Goal: Transaction & Acquisition: Purchase product/service

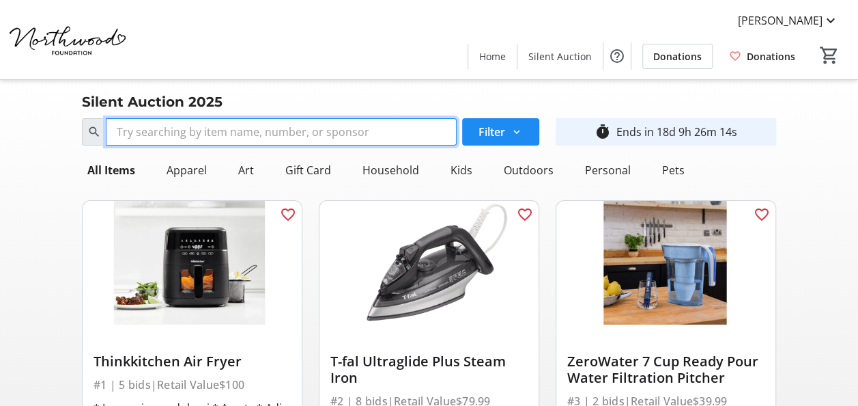
click at [209, 127] on input "Search" at bounding box center [281, 131] width 351 height 27
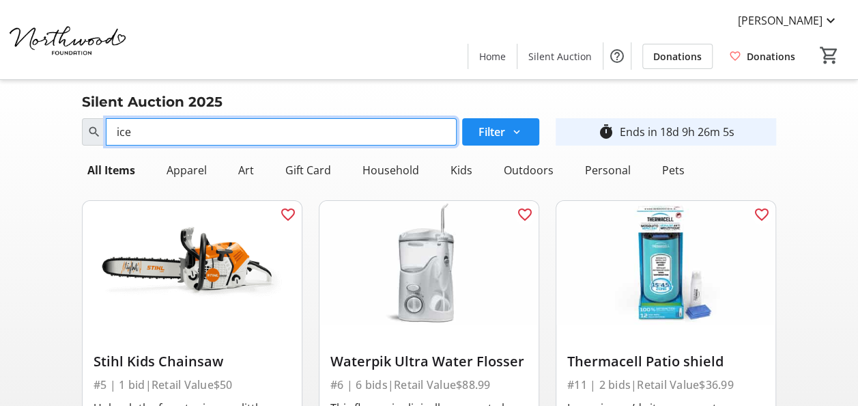
type input "ice"
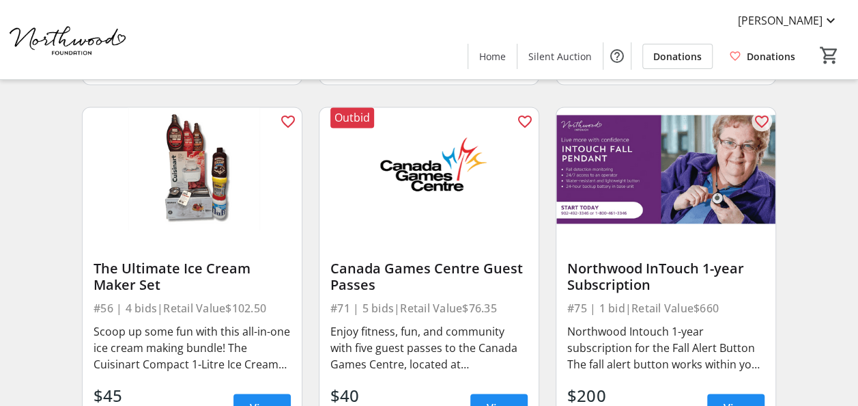
scroll to position [1240, 0]
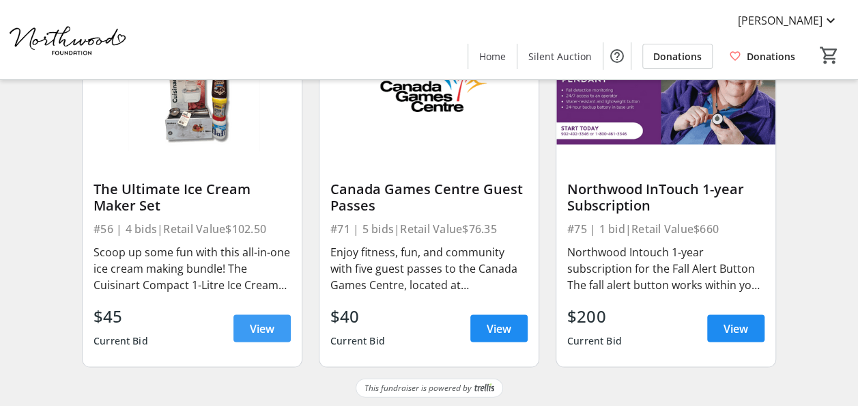
click at [262, 332] on span "View" at bounding box center [262, 328] width 25 height 16
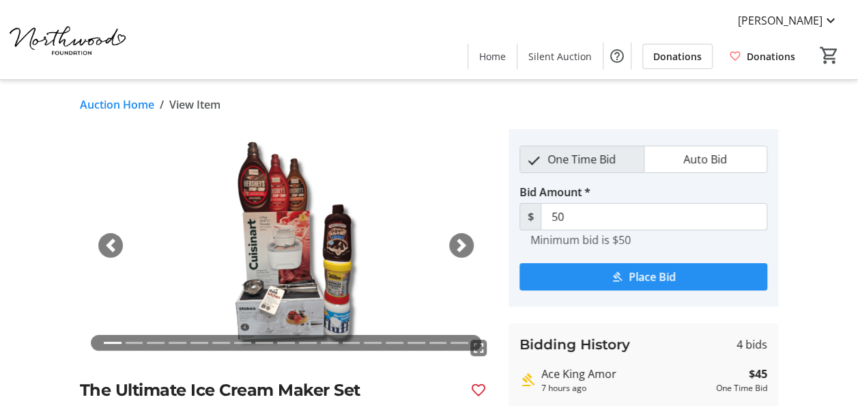
click at [661, 276] on span "Place Bid" at bounding box center [652, 276] width 47 height 16
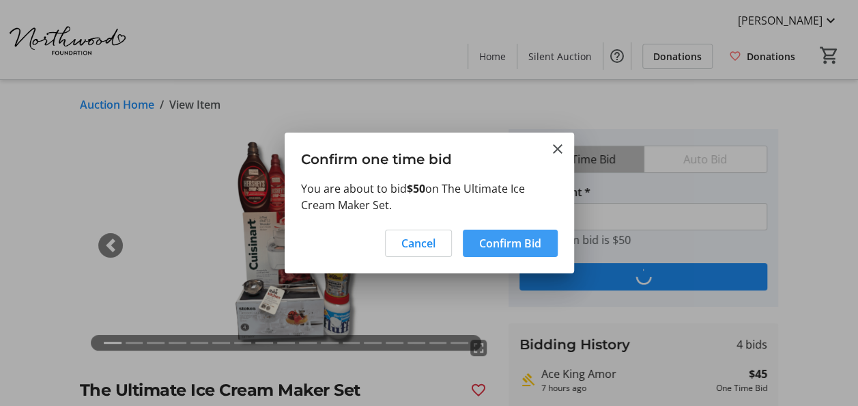
click at [519, 238] on span "Confirm Bid" at bounding box center [510, 243] width 62 height 16
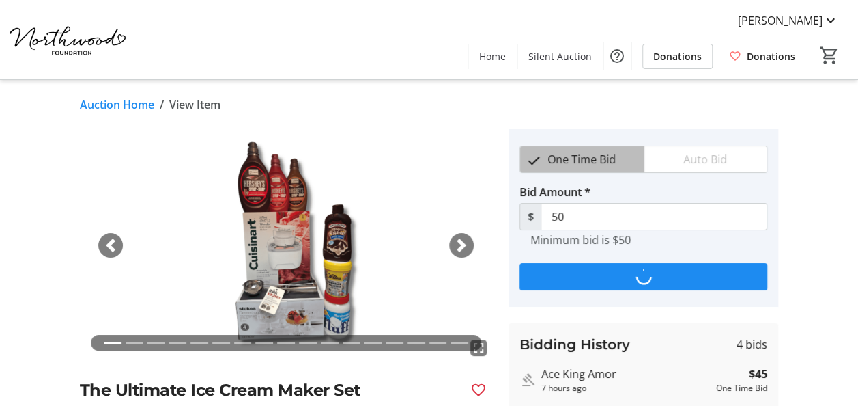
type input "55"
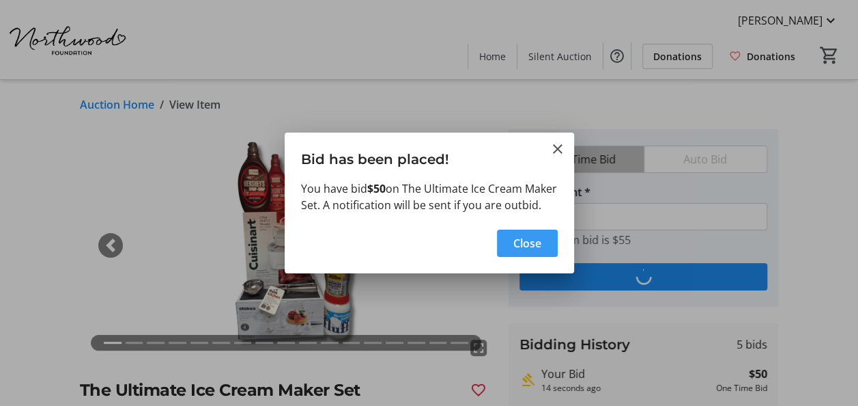
click at [516, 249] on span "Close" at bounding box center [527, 243] width 28 height 16
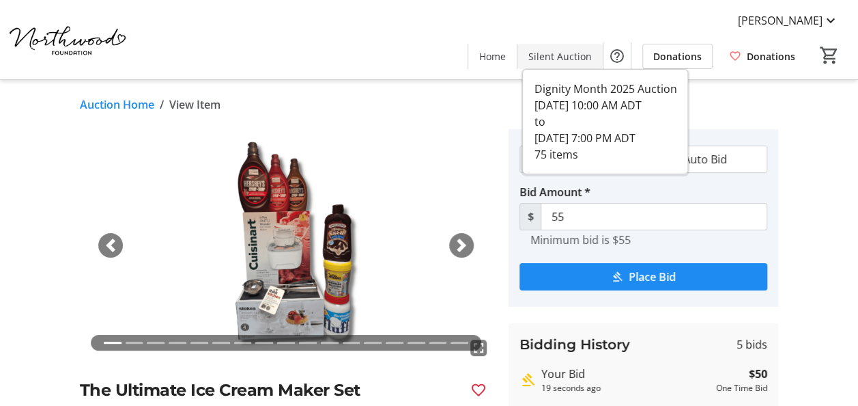
click at [567, 59] on span "Silent Auction" at bounding box center [559, 56] width 63 height 14
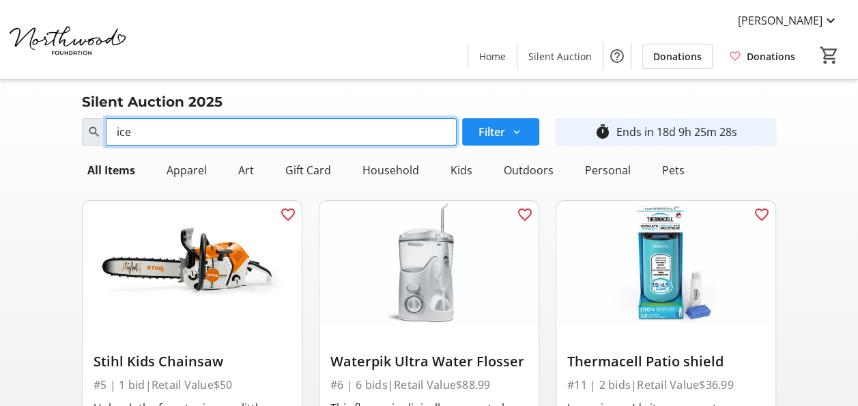
drag, startPoint x: 146, startPoint y: 134, endPoint x: 75, endPoint y: 135, distance: 71.0
click at [75, 135] on div "Search ice Filter" at bounding box center [311, 131] width 474 height 27
type input "movie"
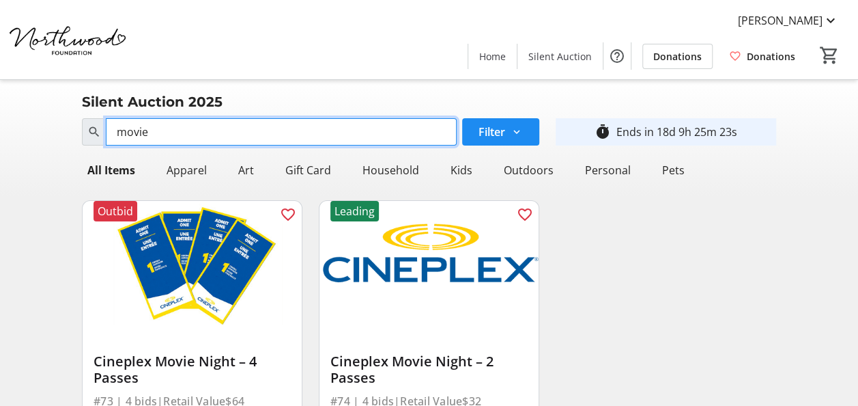
scroll to position [137, 0]
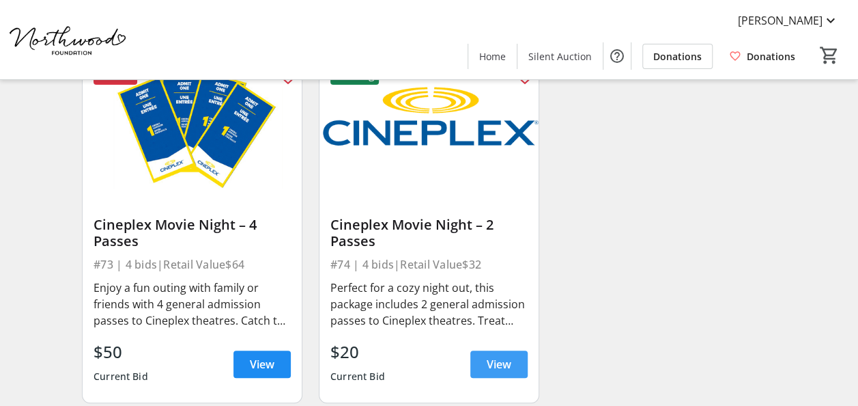
click at [500, 361] on span "View" at bounding box center [499, 364] width 25 height 16
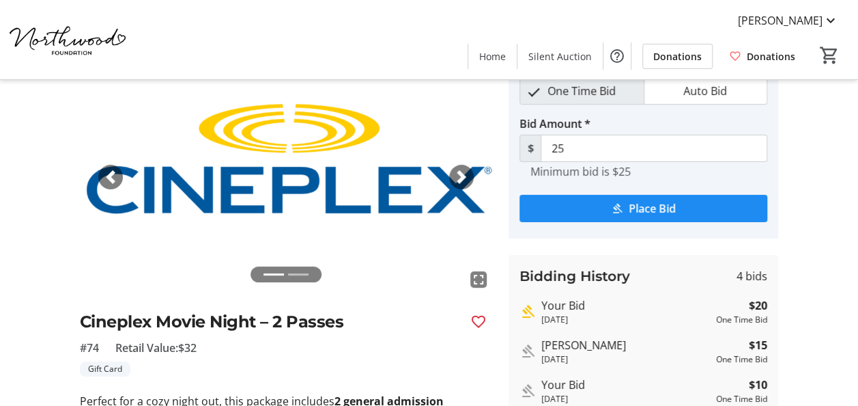
scroll to position [137, 0]
